Goal: Transaction & Acquisition: Purchase product/service

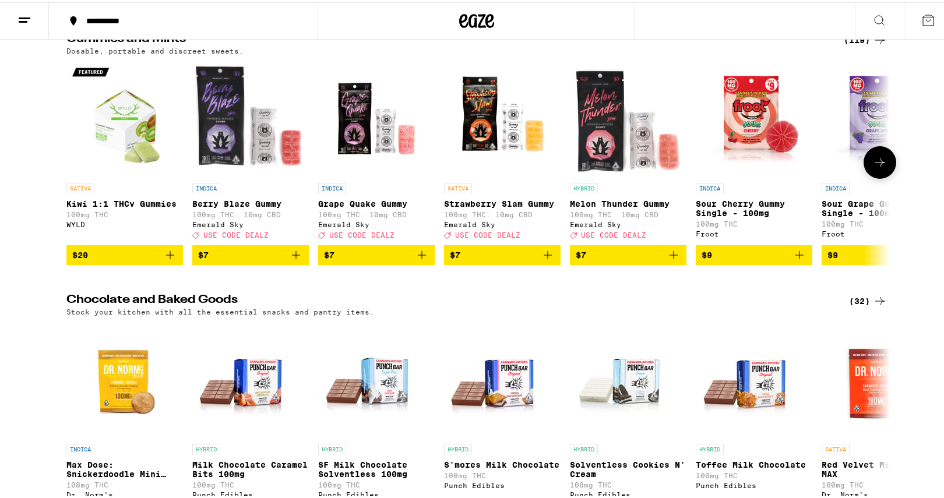
scroll to position [3321, 0]
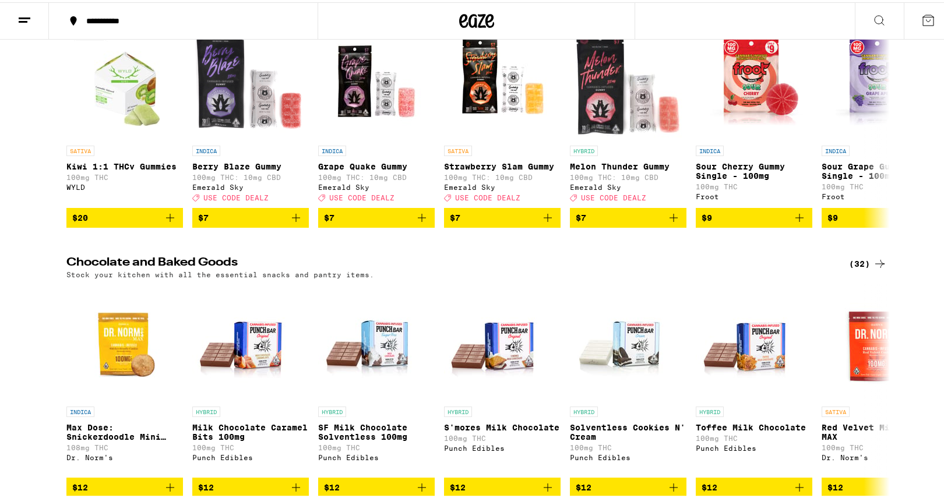
click at [850, 8] on div "(119)" at bounding box center [865, 1] width 43 height 14
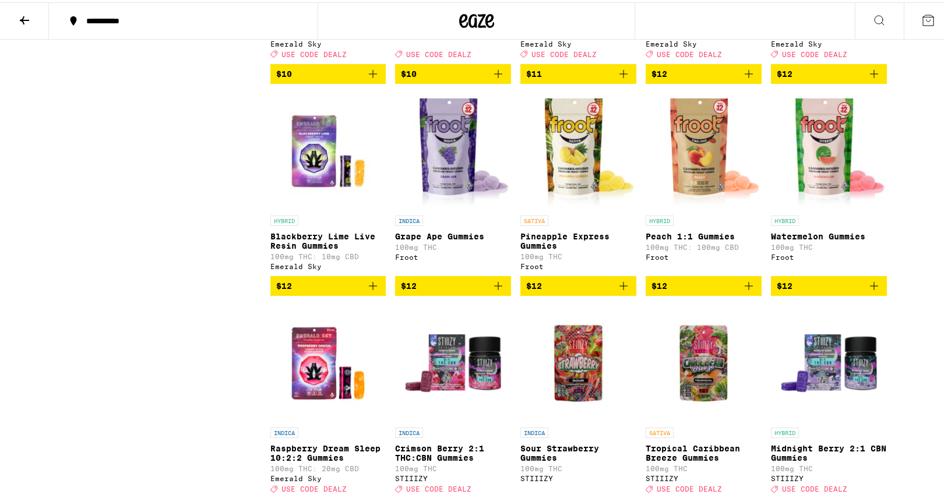
scroll to position [932, 0]
